Goal: Information Seeking & Learning: Learn about a topic

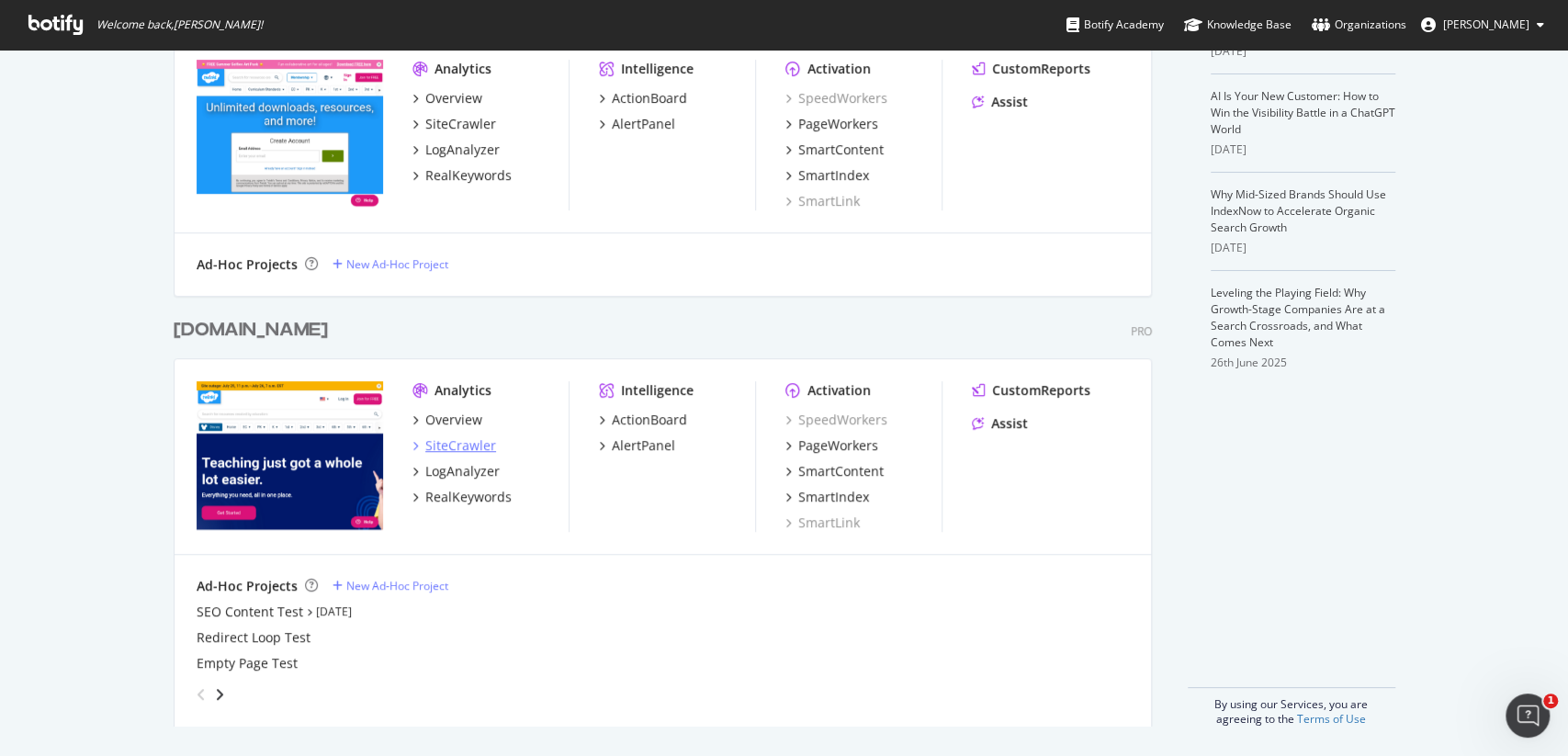
scroll to position [755, 1567]
click at [459, 466] on div "LogAnalyzer" at bounding box center [462, 471] width 74 height 18
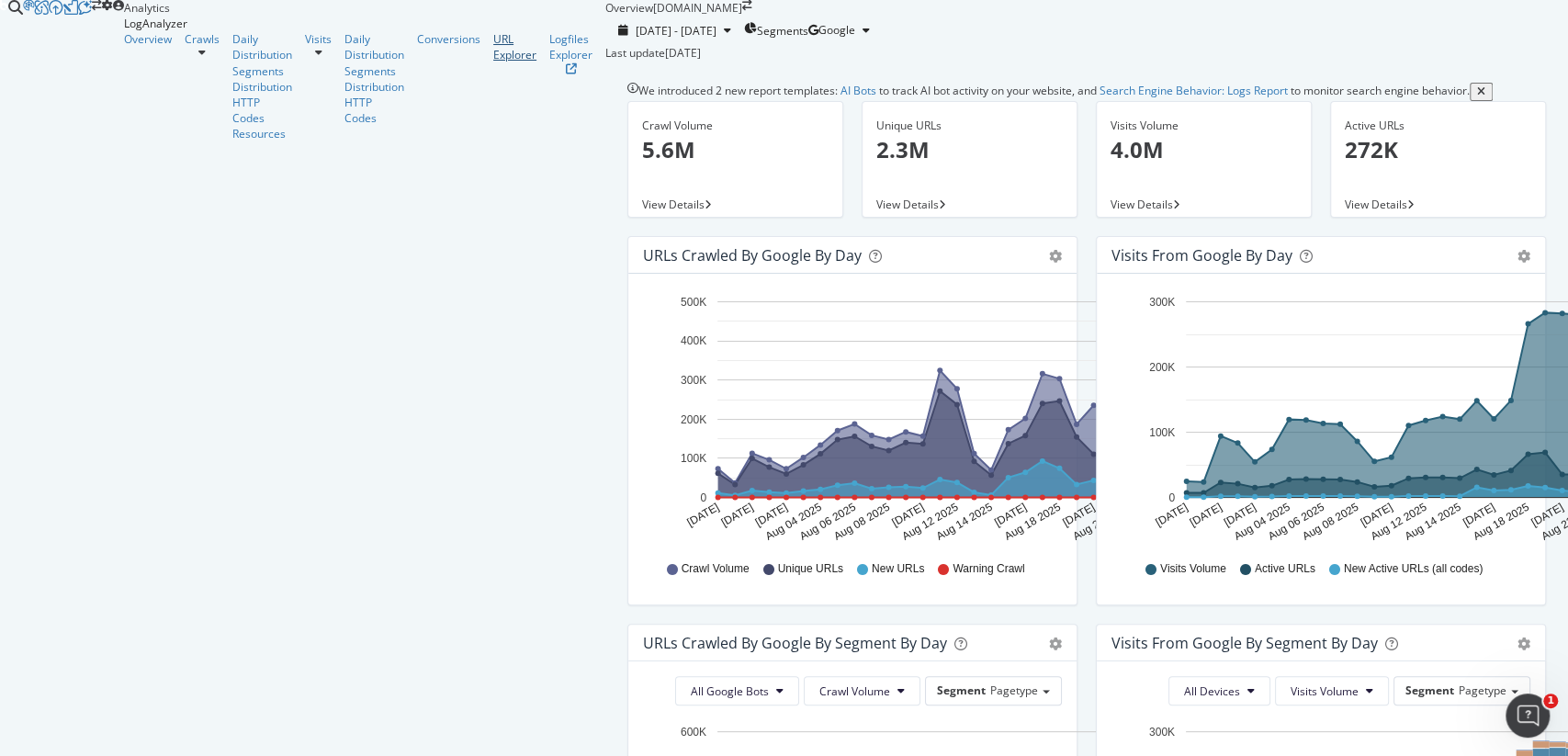
click at [494, 62] on div "URL Explorer" at bounding box center [515, 47] width 43 height 31
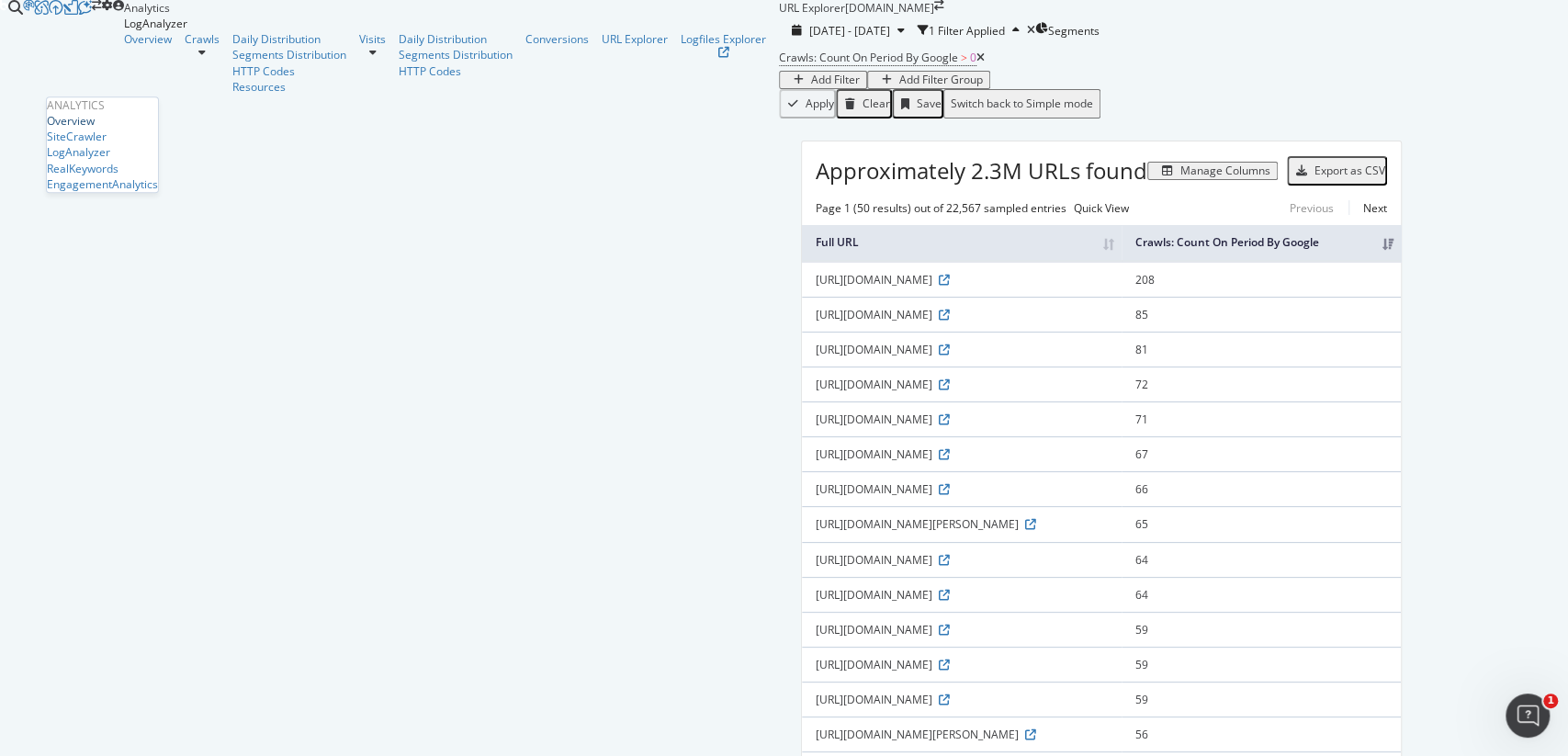
click at [85, 129] on div "Overview" at bounding box center [71, 120] width 48 height 16
